Goal: Information Seeking & Learning: Find specific page/section

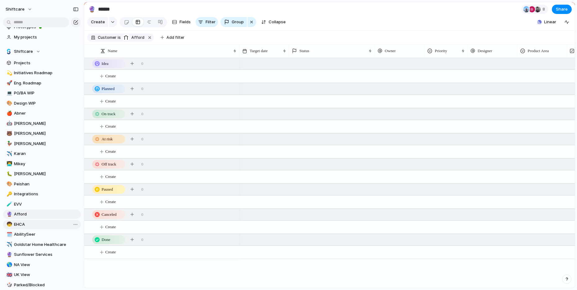
scroll to position [49, 0]
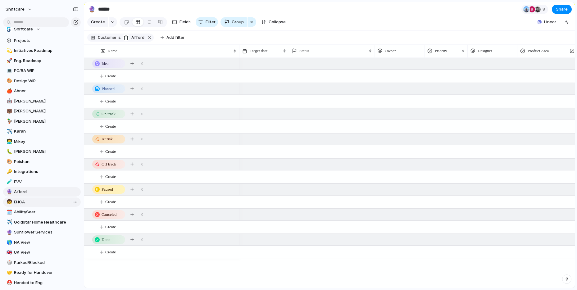
click at [17, 202] on span "EHCA" at bounding box center [46, 202] width 65 height 6
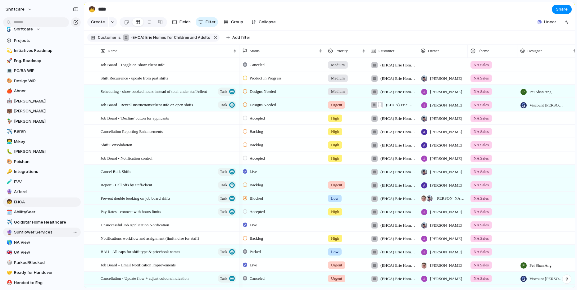
click at [16, 232] on span "Sunflower Services" at bounding box center [46, 232] width 65 height 6
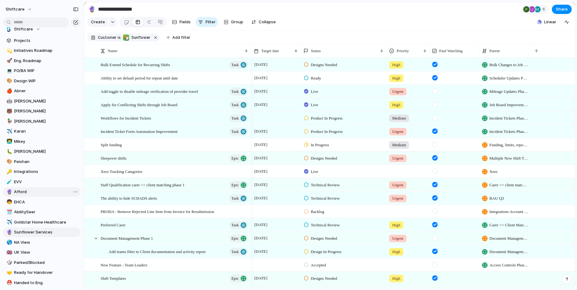
click at [8, 190] on div "🔮" at bounding box center [9, 192] width 4 height 7
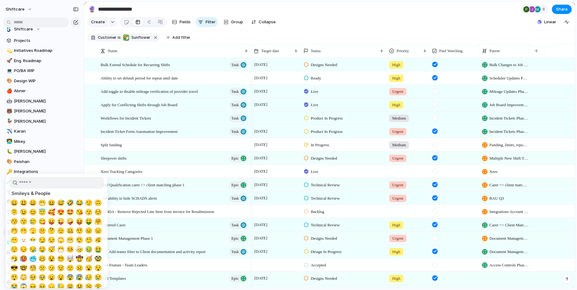
click at [53, 146] on div at bounding box center [288, 145] width 577 height 290
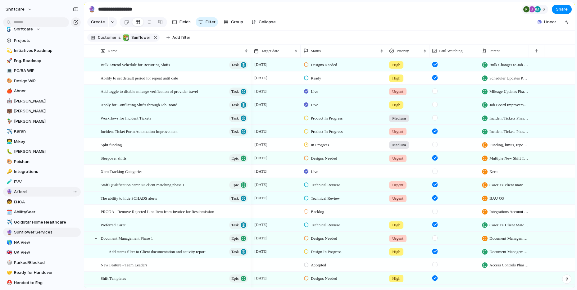
click at [23, 193] on span "Afford" at bounding box center [46, 192] width 65 height 6
type input "******"
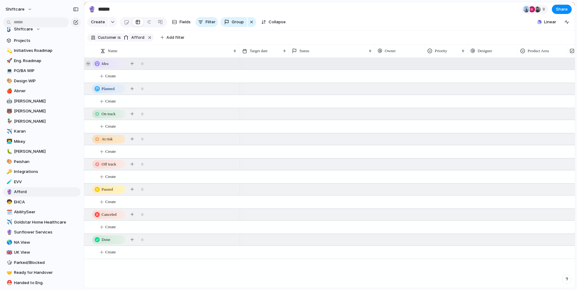
click at [88, 64] on div at bounding box center [88, 64] width 6 height 6
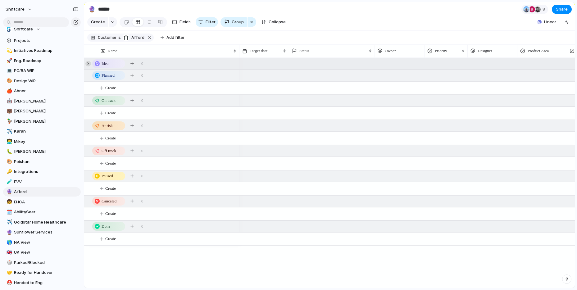
click at [88, 64] on div at bounding box center [88, 64] width 6 height 6
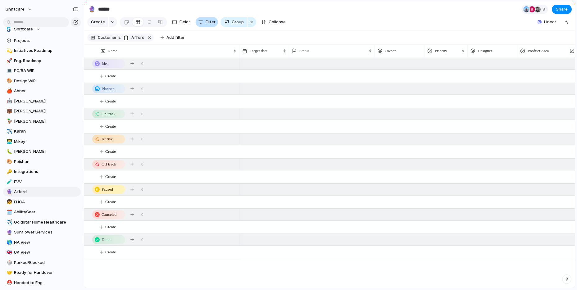
click at [206, 22] on span "Filter" at bounding box center [211, 22] width 10 height 6
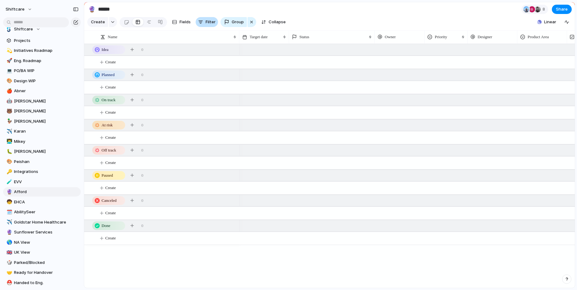
click at [206, 22] on span "Filter" at bounding box center [211, 22] width 10 height 6
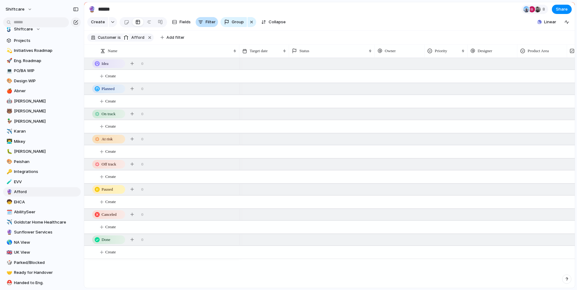
click at [206, 22] on span "Filter" at bounding box center [211, 22] width 10 height 6
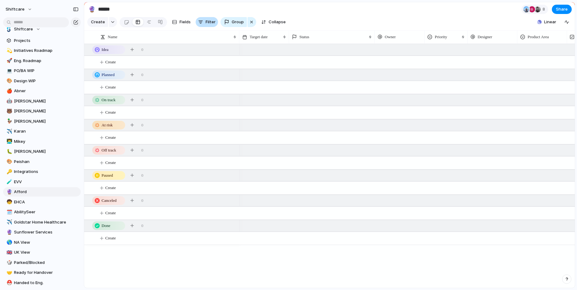
click at [206, 22] on span "Filter" at bounding box center [211, 22] width 10 height 6
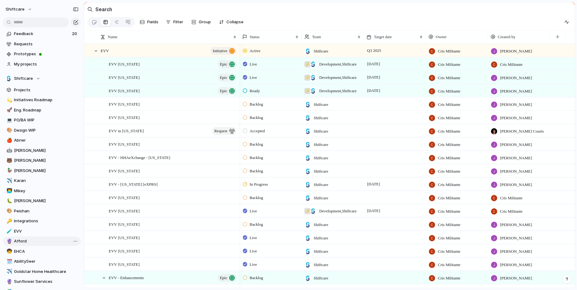
click at [9, 241] on div "🔮" at bounding box center [9, 241] width 4 height 7
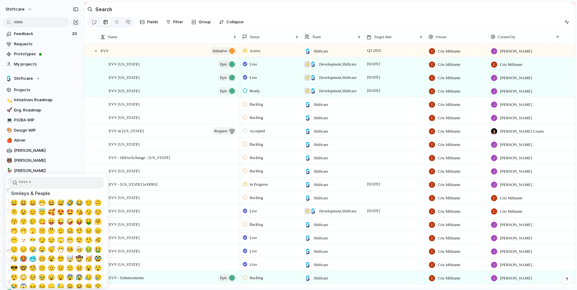
click at [61, 162] on div at bounding box center [288, 145] width 577 height 290
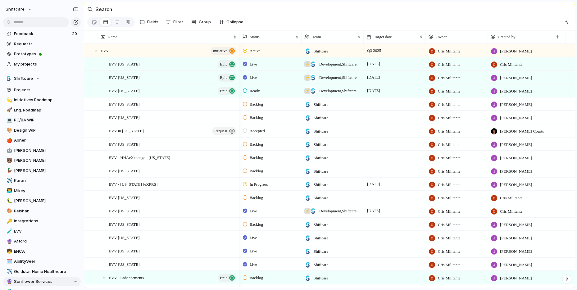
click at [25, 280] on span "Sunflower Services" at bounding box center [46, 282] width 65 height 6
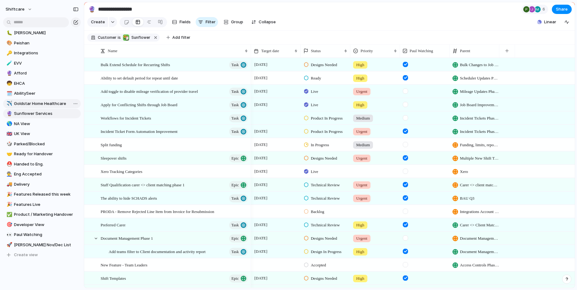
scroll to position [164, 0]
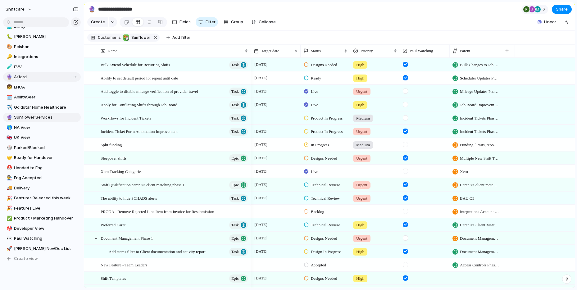
click at [16, 78] on span "Afford" at bounding box center [46, 77] width 65 height 6
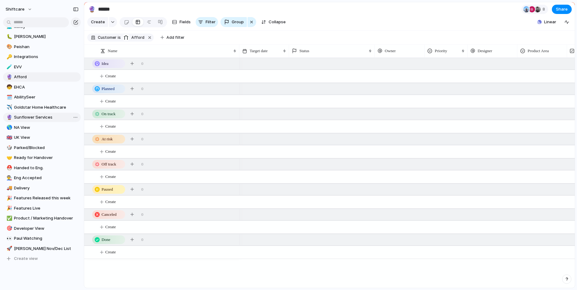
click at [33, 117] on span "Sunflower Services" at bounding box center [46, 117] width 65 height 6
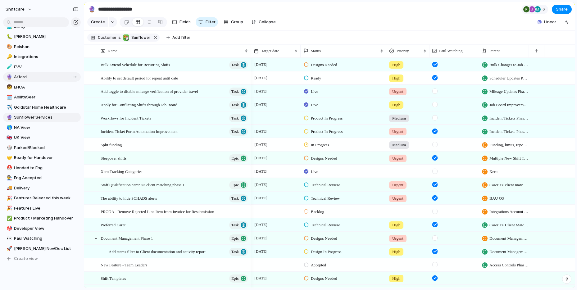
click at [20, 78] on span "Afford" at bounding box center [46, 77] width 65 height 6
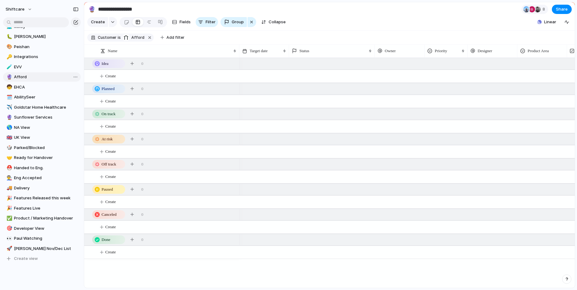
type input "******"
click at [232, 23] on span "Group" at bounding box center [238, 22] width 12 height 6
click at [249, 22] on div "Impact Design ready Eng. Effort Priority Marketing Status Engineering team Acce…" at bounding box center [288, 145] width 577 height 290
click at [249, 22] on div "button" at bounding box center [251, 21] width 5 height 7
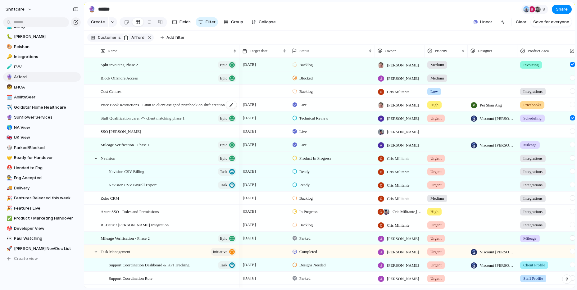
click at [200, 104] on span "Price Book Restrictions - Limit to client assigned pricebook on shift creation" at bounding box center [163, 104] width 124 height 7
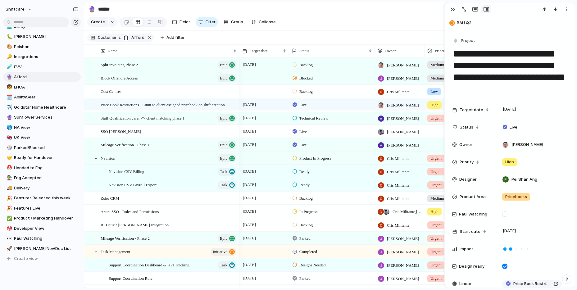
drag, startPoint x: 489, startPoint y: 91, endPoint x: 453, endPoint y: 57, distance: 49.2
click at [453, 57] on textarea "**********" at bounding box center [509, 71] width 115 height 49
click at [453, 10] on div "button" at bounding box center [452, 9] width 5 height 5
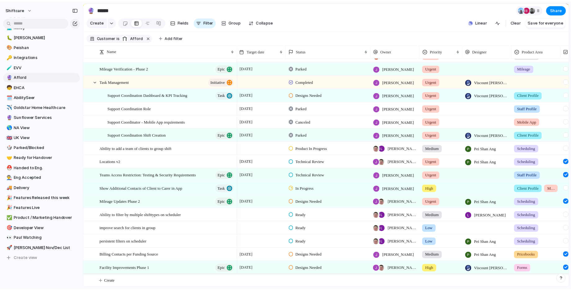
scroll to position [171, 0]
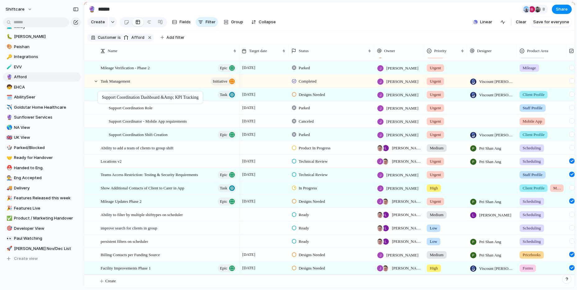
drag, startPoint x: 109, startPoint y: 94, endPoint x: 100, endPoint y: 93, distance: 8.5
click at [123, 93] on span "Support Coordination Dashboard & KPI Tracking" at bounding box center [149, 94] width 81 height 7
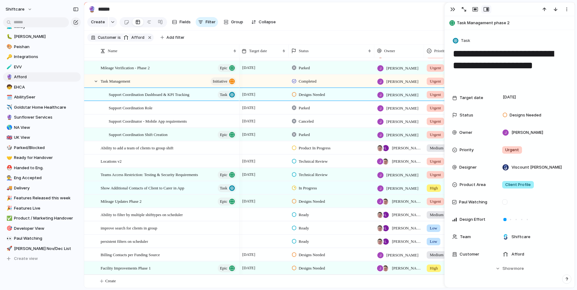
drag, startPoint x: 494, startPoint y: 79, endPoint x: 453, endPoint y: 57, distance: 46.2
click at [453, 57] on textarea "**********" at bounding box center [509, 65] width 115 height 37
click at [454, 10] on div "button" at bounding box center [452, 9] width 5 height 5
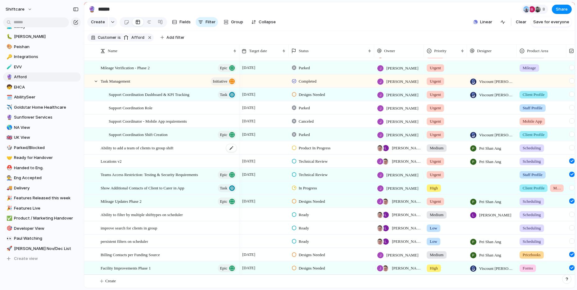
click at [186, 148] on div "Ability to add a team of clients to group shift" at bounding box center [169, 148] width 137 height 13
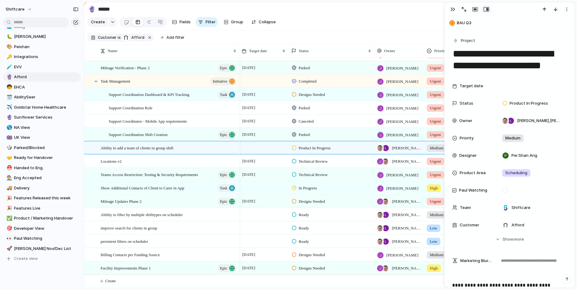
drag, startPoint x: 542, startPoint y: 66, endPoint x: 454, endPoint y: 56, distance: 88.5
click at [454, 56] on textarea "**********" at bounding box center [509, 59] width 115 height 25
click at [454, 8] on div "button" at bounding box center [452, 9] width 5 height 5
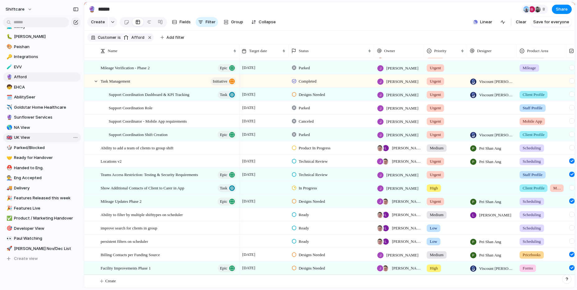
click at [309, 17] on div "Open in new tab Copy link Duplicate view Rename view Delete view" at bounding box center [288, 145] width 577 height 290
click at [190, 174] on span "Teams Access Restriction: Testing & Security Requirements" at bounding box center [150, 174] width 98 height 7
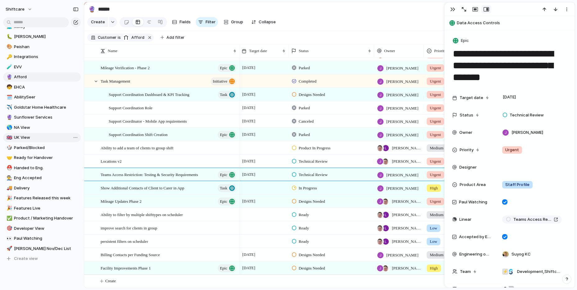
drag, startPoint x: 553, startPoint y: 79, endPoint x: 452, endPoint y: 56, distance: 103.4
click at [452, 56] on textarea "**********" at bounding box center [509, 65] width 115 height 37
click at [453, 8] on div "button" at bounding box center [452, 9] width 5 height 5
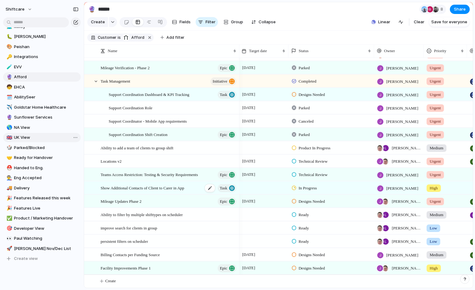
click at [184, 188] on span "Show Additional Contacts of Client to Carer in App" at bounding box center [143, 187] width 84 height 7
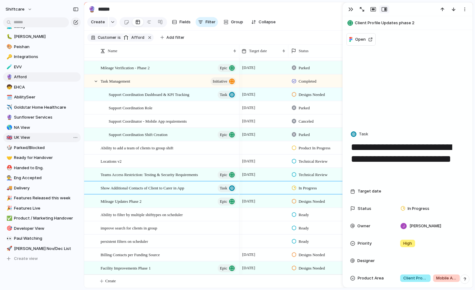
drag, startPoint x: 406, startPoint y: 174, endPoint x: 350, endPoint y: 151, distance: 60.3
click at [350, 151] on textarea "**********" at bounding box center [407, 159] width 115 height 37
click at [349, 10] on div "button" at bounding box center [350, 9] width 5 height 5
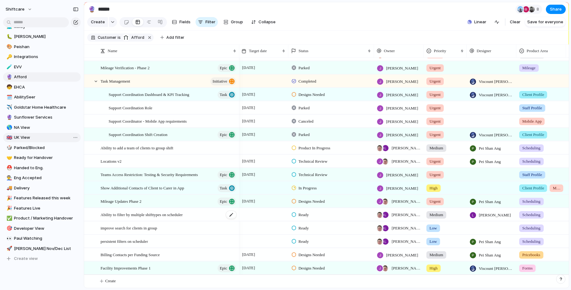
click at [171, 216] on span "Ability to filter by multiple shifttypes on scheduler" at bounding box center [142, 214] width 82 height 7
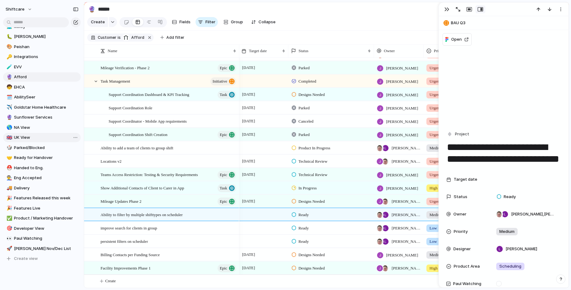
drag, startPoint x: 550, startPoint y: 161, endPoint x: 447, endPoint y: 149, distance: 103.8
click at [447, 149] on textarea "**********" at bounding box center [504, 153] width 115 height 25
click at [447, 10] on div "button" at bounding box center [447, 9] width 5 height 5
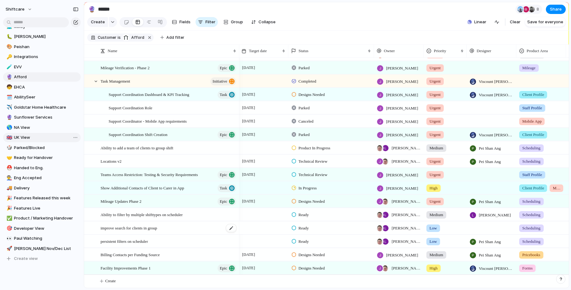
click at [157, 229] on span "improve search for clients in group" at bounding box center [129, 227] width 57 height 7
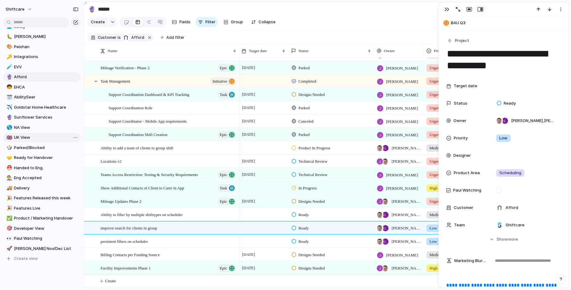
drag, startPoint x: 483, startPoint y: 66, endPoint x: 446, endPoint y: 55, distance: 38.5
click at [447, 10] on div "button" at bounding box center [447, 9] width 5 height 5
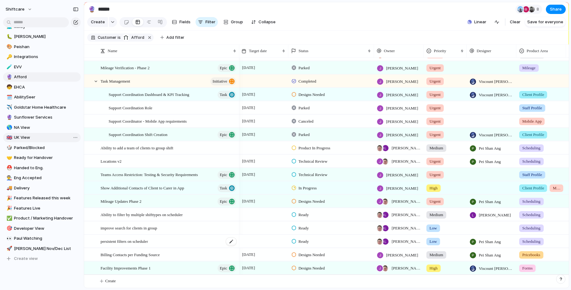
click at [148, 241] on span "persistent filters on scheduler" at bounding box center [125, 241] width 48 height 7
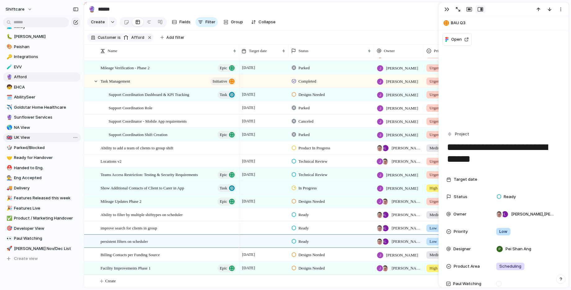
drag, startPoint x: 495, startPoint y: 162, endPoint x: 447, endPoint y: 149, distance: 49.5
click at [447, 149] on textarea "**********" at bounding box center [504, 153] width 115 height 25
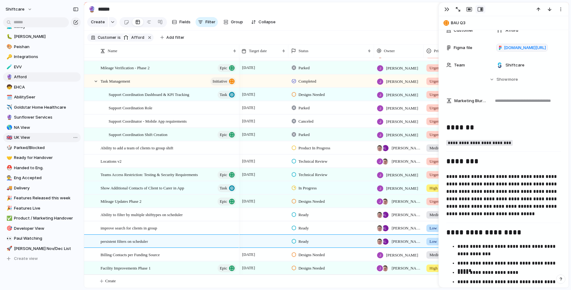
scroll to position [273, 0]
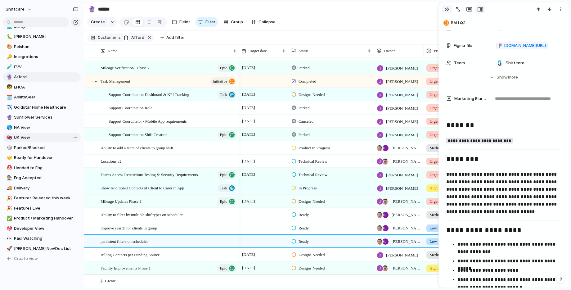
click at [447, 9] on div "button" at bounding box center [447, 9] width 5 height 5
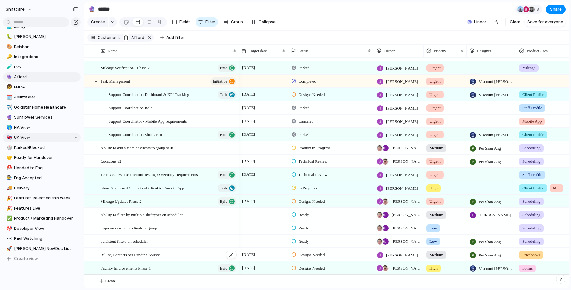
click at [155, 255] on span "Billing Contacts per Funding Source" at bounding box center [130, 254] width 59 height 7
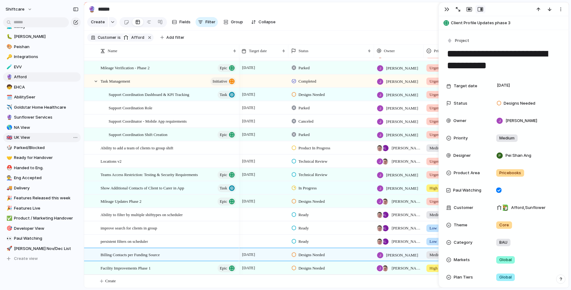
drag, startPoint x: 517, startPoint y: 66, endPoint x: 447, endPoint y: 55, distance: 71.1
click at [447, 55] on textarea "**********" at bounding box center [504, 59] width 115 height 25
click at [447, 7] on div "button" at bounding box center [447, 9] width 5 height 5
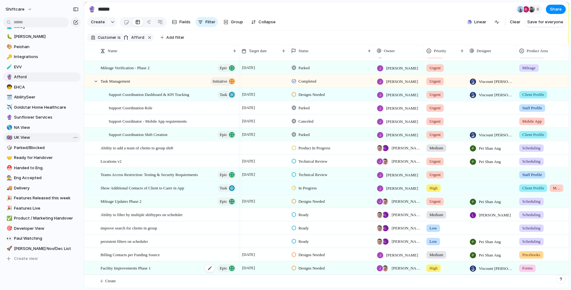
click at [144, 267] on span "Facility Improvements Phase 1" at bounding box center [126, 267] width 50 height 7
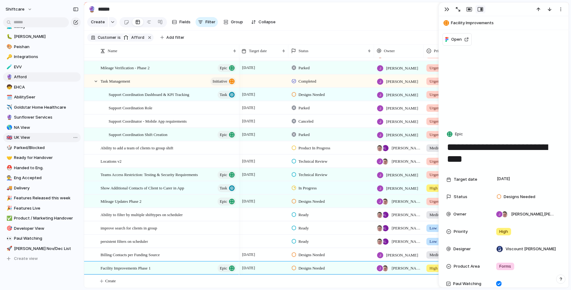
drag, startPoint x: 484, startPoint y: 159, endPoint x: 447, endPoint y: 150, distance: 38.0
click at [447, 150] on textarea "**********" at bounding box center [504, 153] width 115 height 25
click at [445, 10] on div "button" at bounding box center [447, 9] width 5 height 5
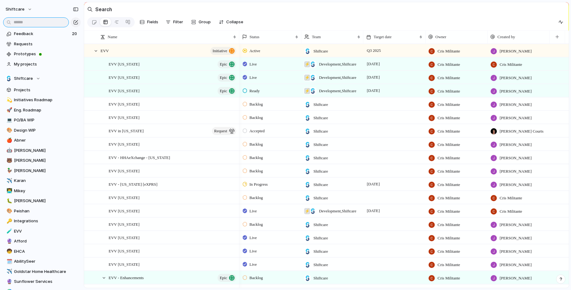
click at [39, 24] on input "text" at bounding box center [36, 22] width 66 height 10
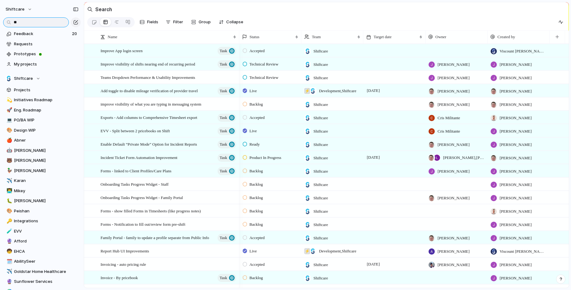
type input "*"
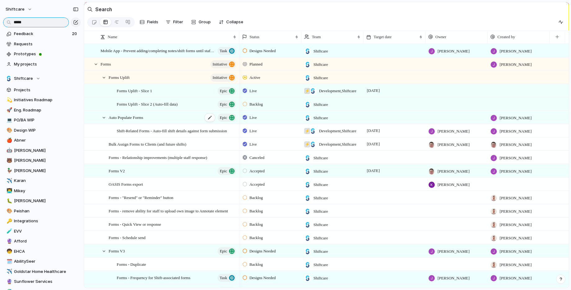
type input "*****"
click at [136, 118] on span "Auto Populate Forms" at bounding box center [126, 117] width 34 height 7
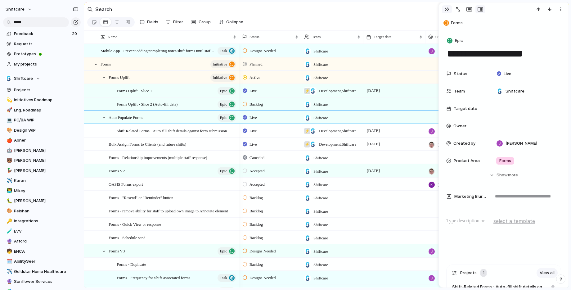
click at [446, 9] on div "button" at bounding box center [447, 9] width 5 height 5
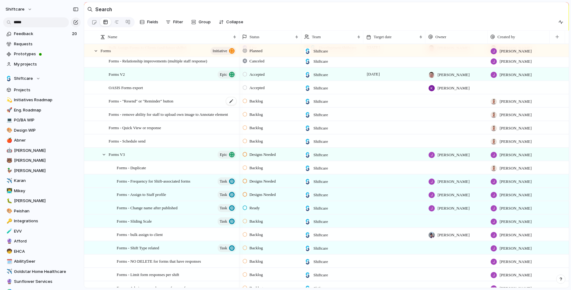
scroll to position [99, 0]
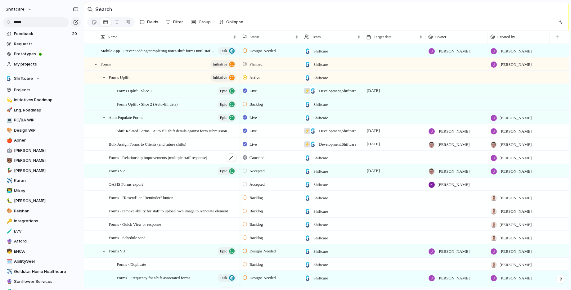
click at [151, 157] on span "Forms - Relationship improvements (multiple staff response)" at bounding box center [158, 157] width 99 height 7
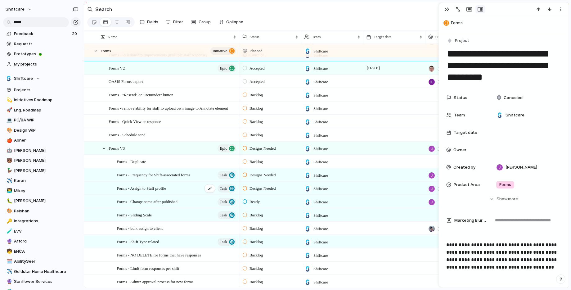
click at [152, 191] on span "Forms - Assign to Staff profile" at bounding box center [141, 187] width 49 height 7
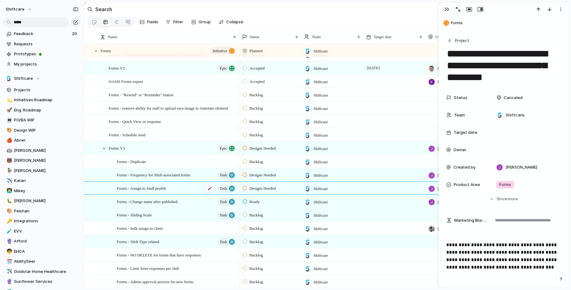
type textarea "**********"
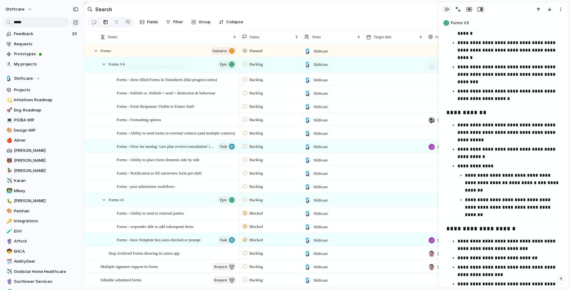
click at [446, 10] on div "button" at bounding box center [447, 9] width 5 height 5
